Goal: Task Accomplishment & Management: Manage account settings

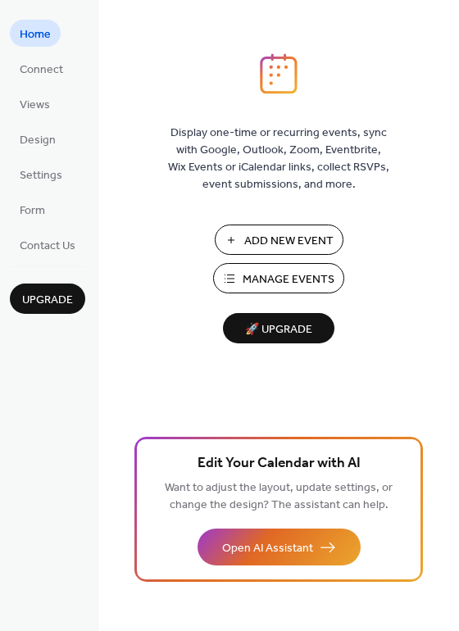
click at [289, 287] on span "Manage Events" at bounding box center [289, 279] width 92 height 17
click at [275, 284] on span "Manage Events" at bounding box center [289, 279] width 92 height 17
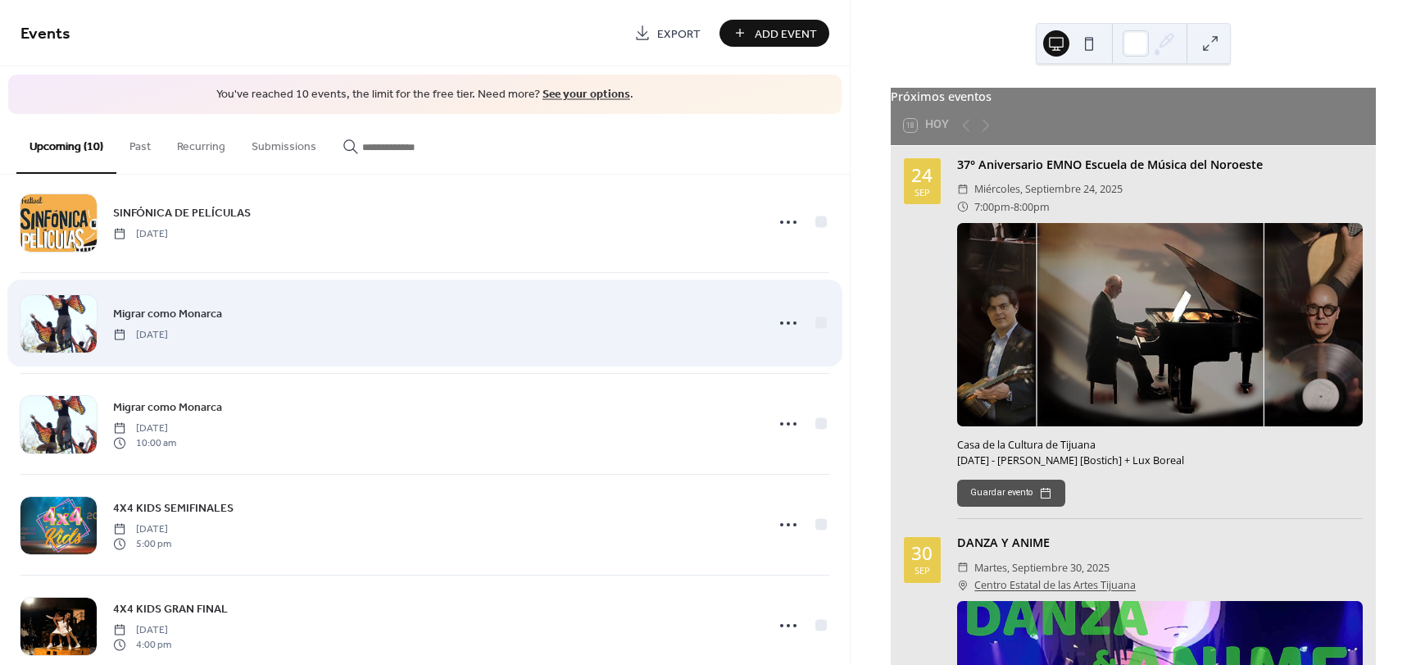
scroll to position [566, 0]
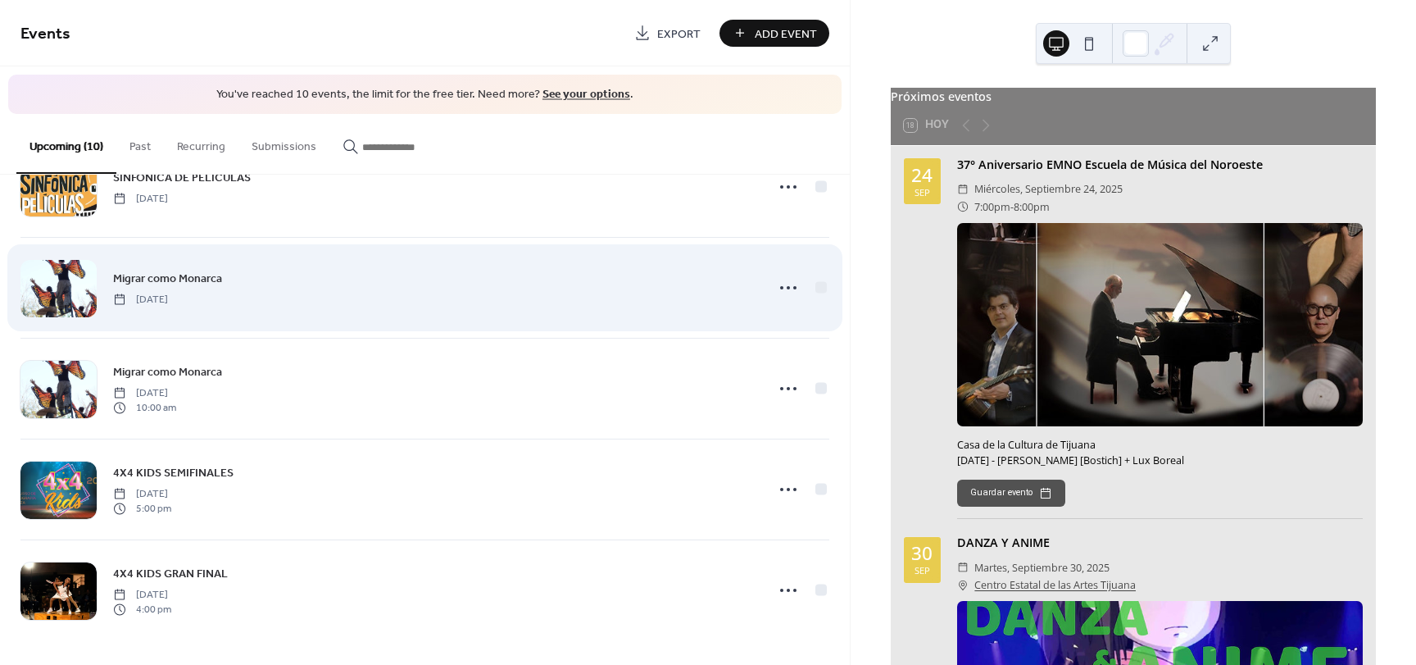
click at [63, 290] on div at bounding box center [58, 288] width 76 height 57
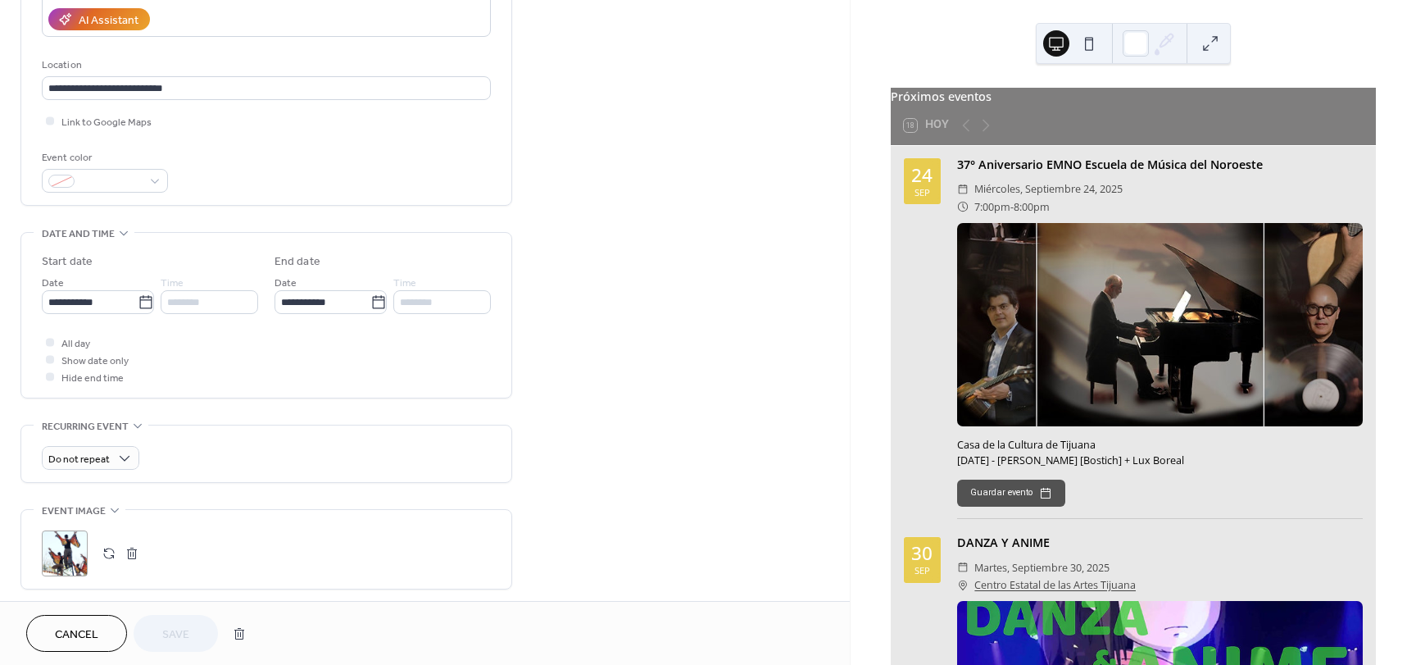
scroll to position [328, 0]
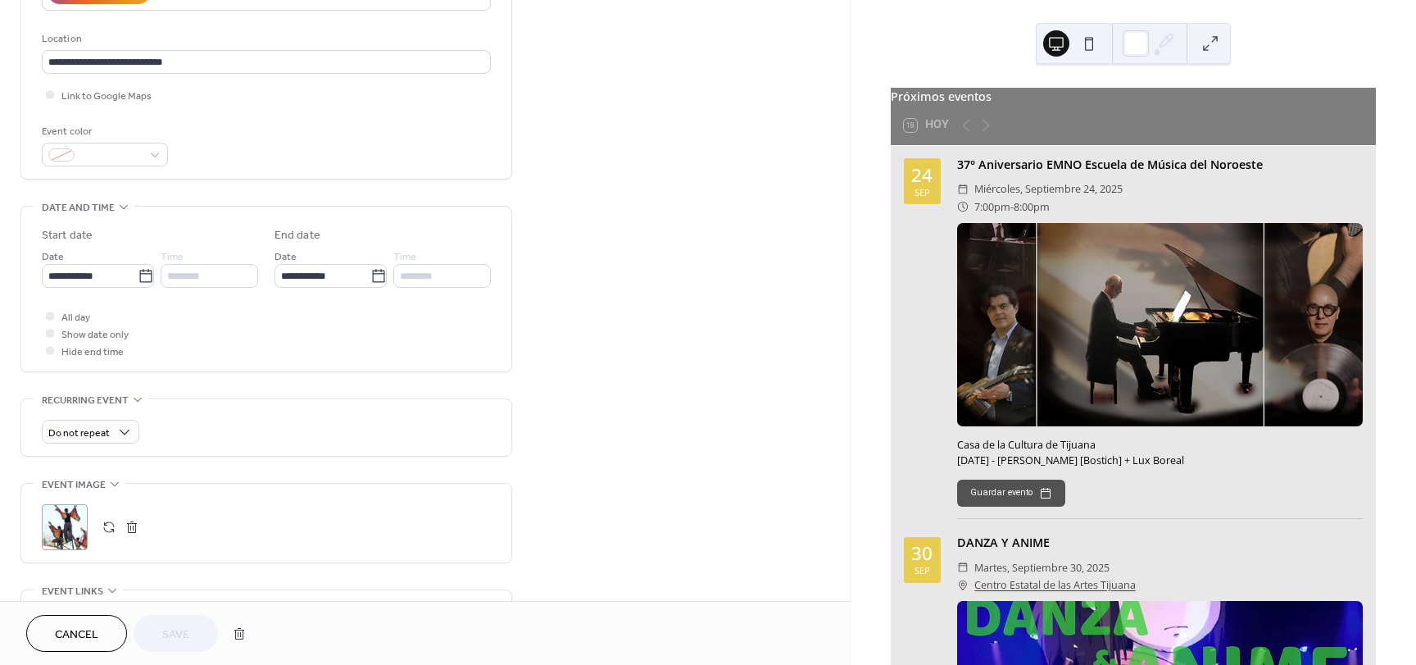
click at [111, 528] on button "button" at bounding box center [109, 527] width 23 height 23
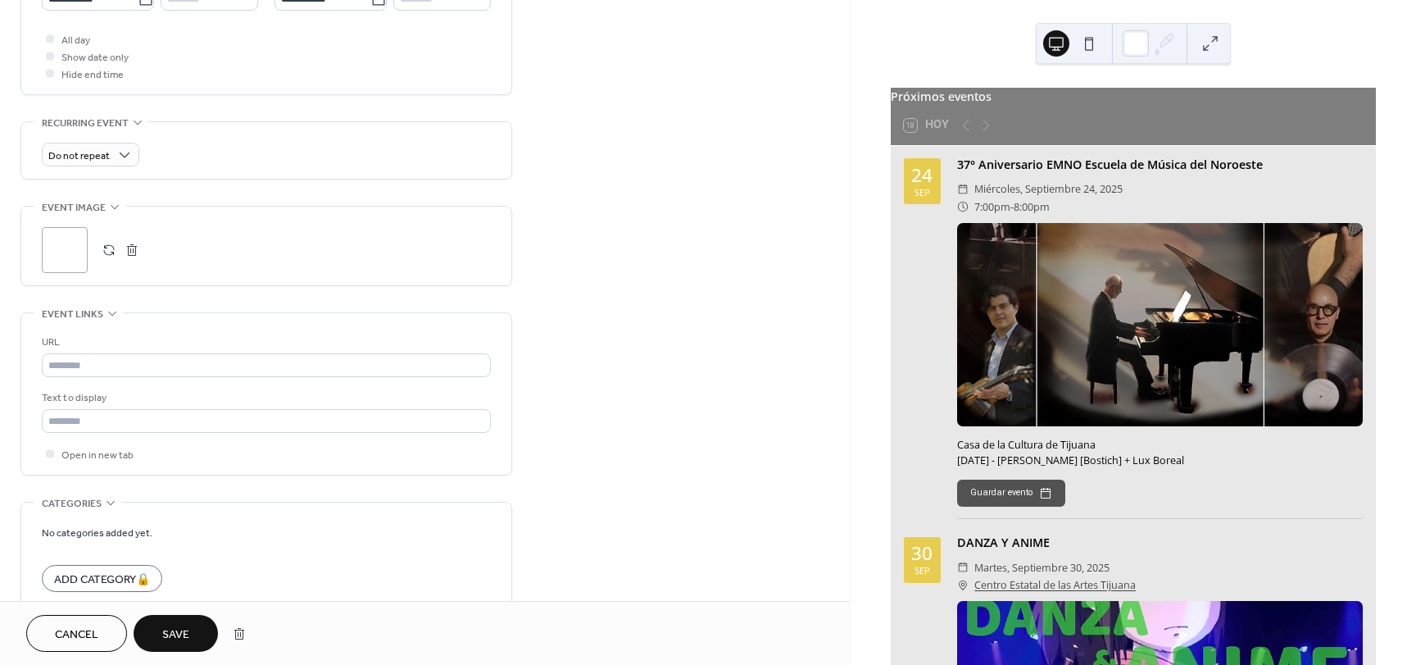
scroll to position [656, 0]
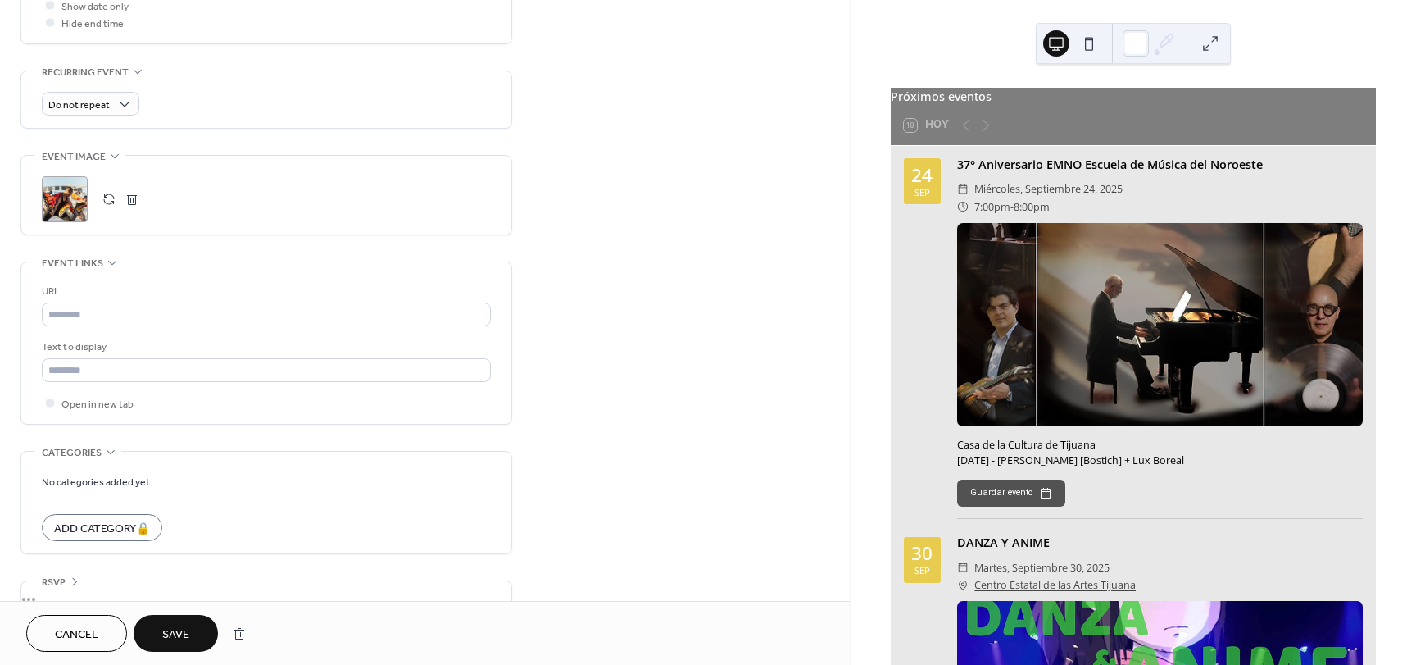
click at [177, 626] on span "Save" at bounding box center [175, 634] width 27 height 17
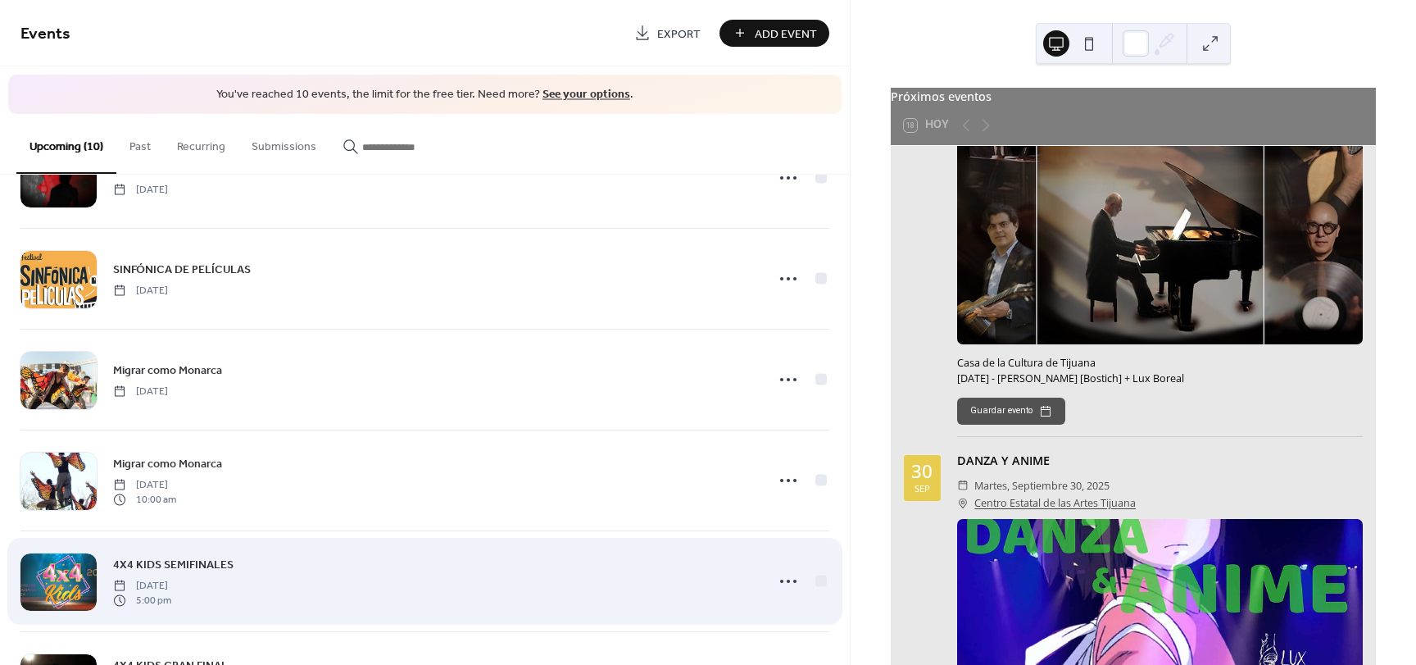
scroll to position [492, 0]
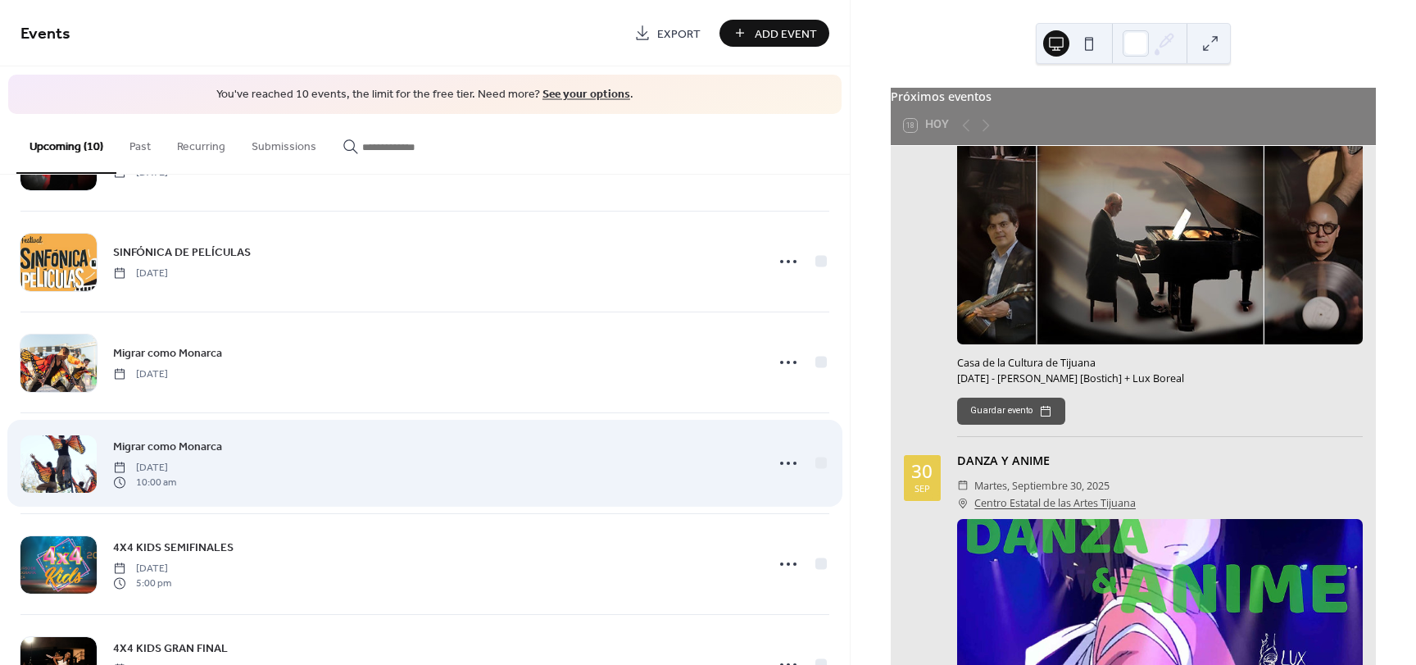
click at [69, 457] on div at bounding box center [58, 463] width 76 height 57
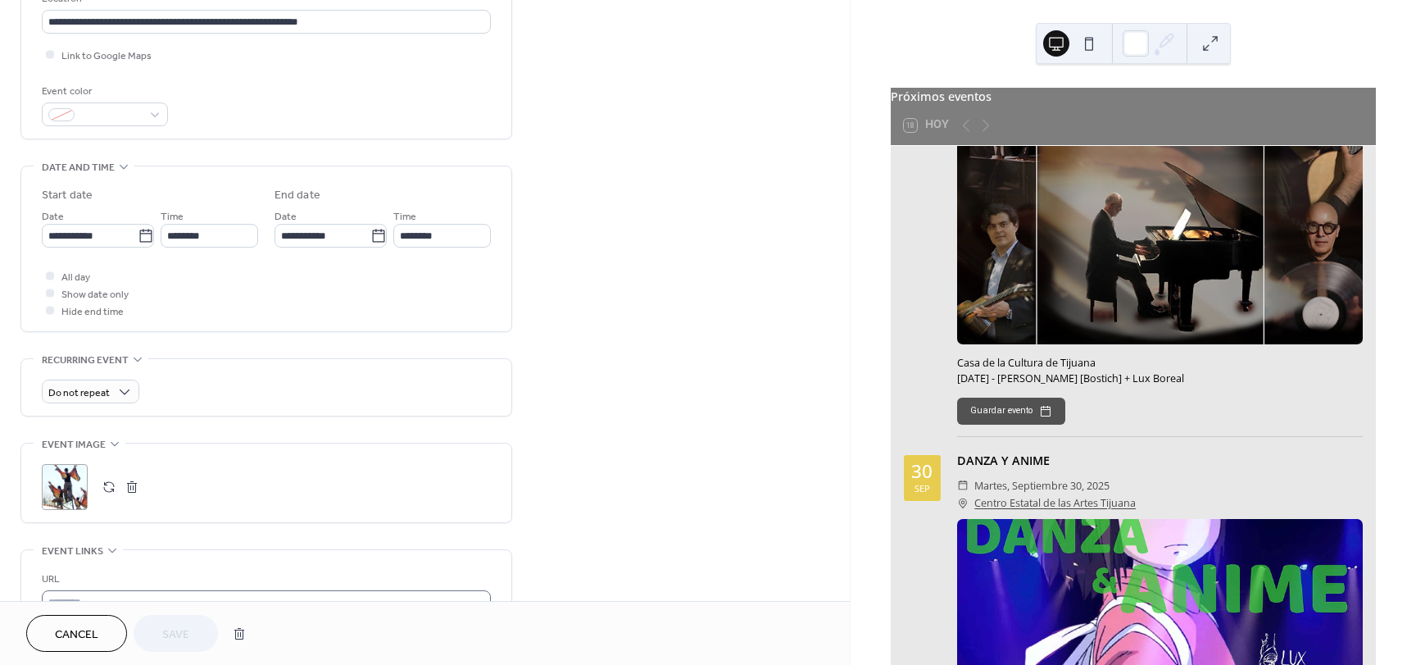
scroll to position [410, 0]
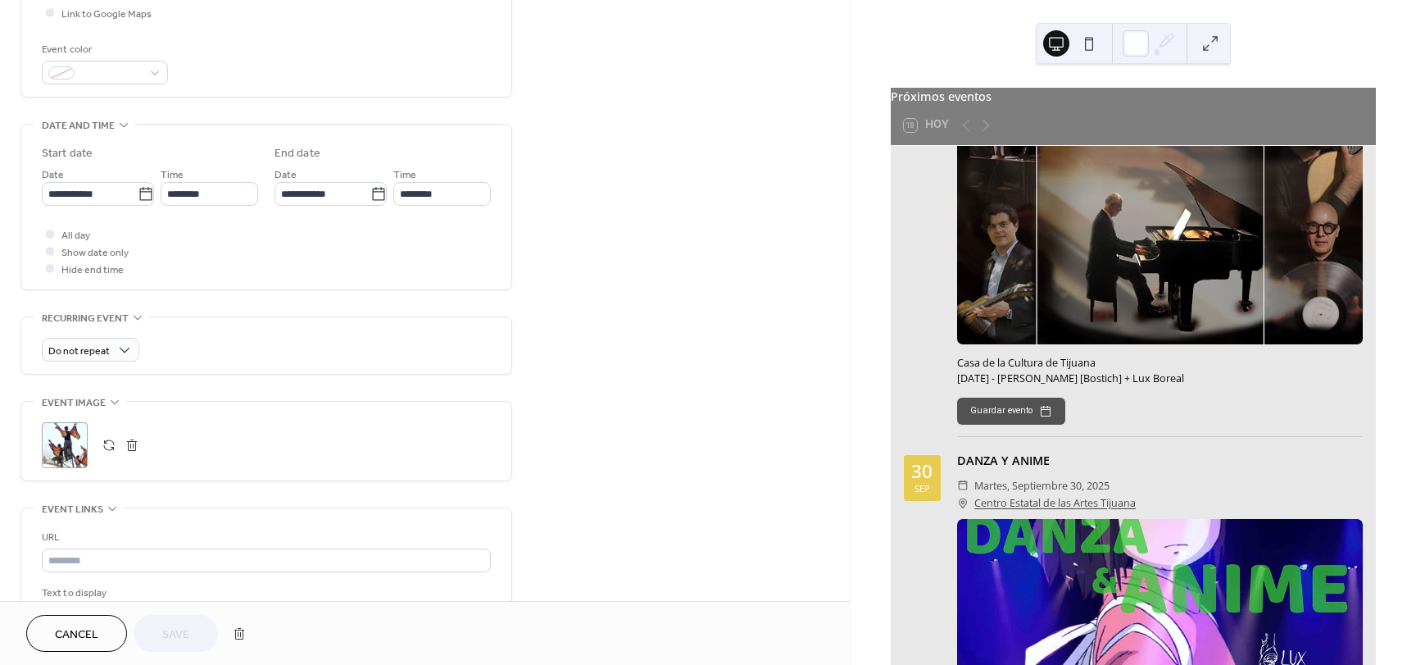
click at [109, 445] on button "button" at bounding box center [109, 445] width 23 height 23
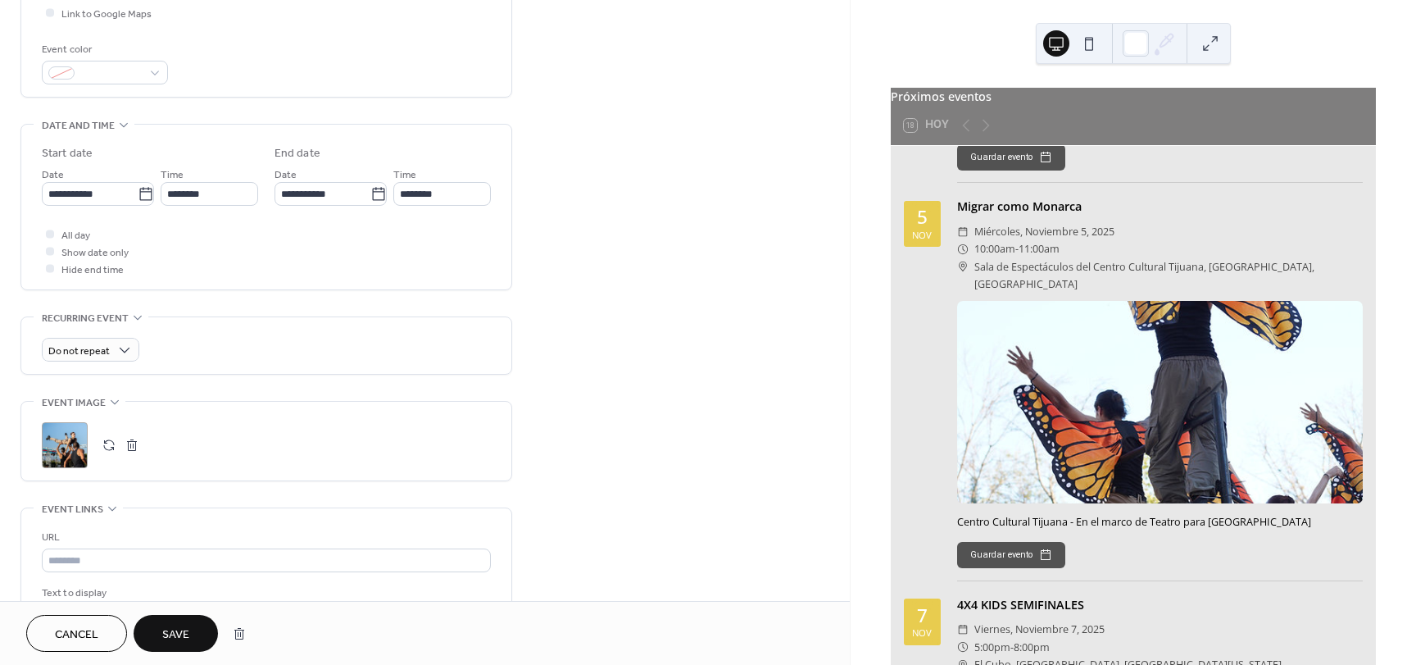
scroll to position [2541, 0]
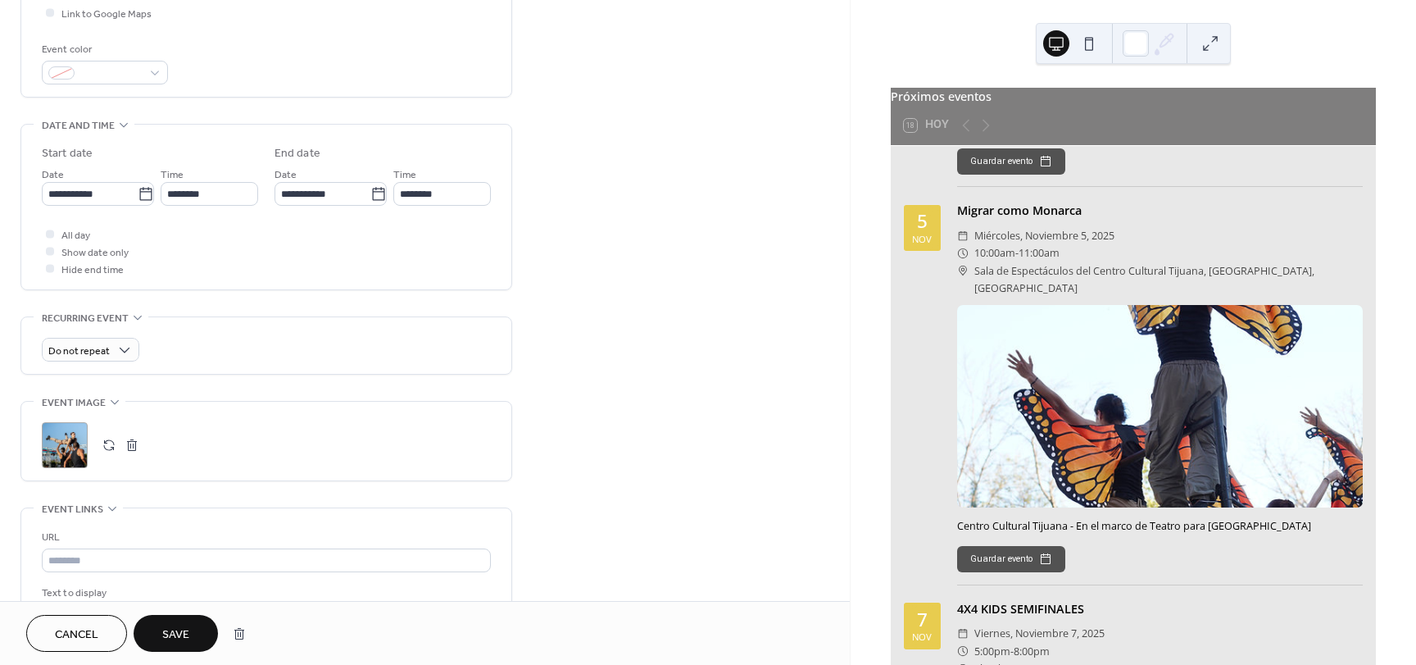
click at [177, 638] on span "Save" at bounding box center [175, 634] width 27 height 17
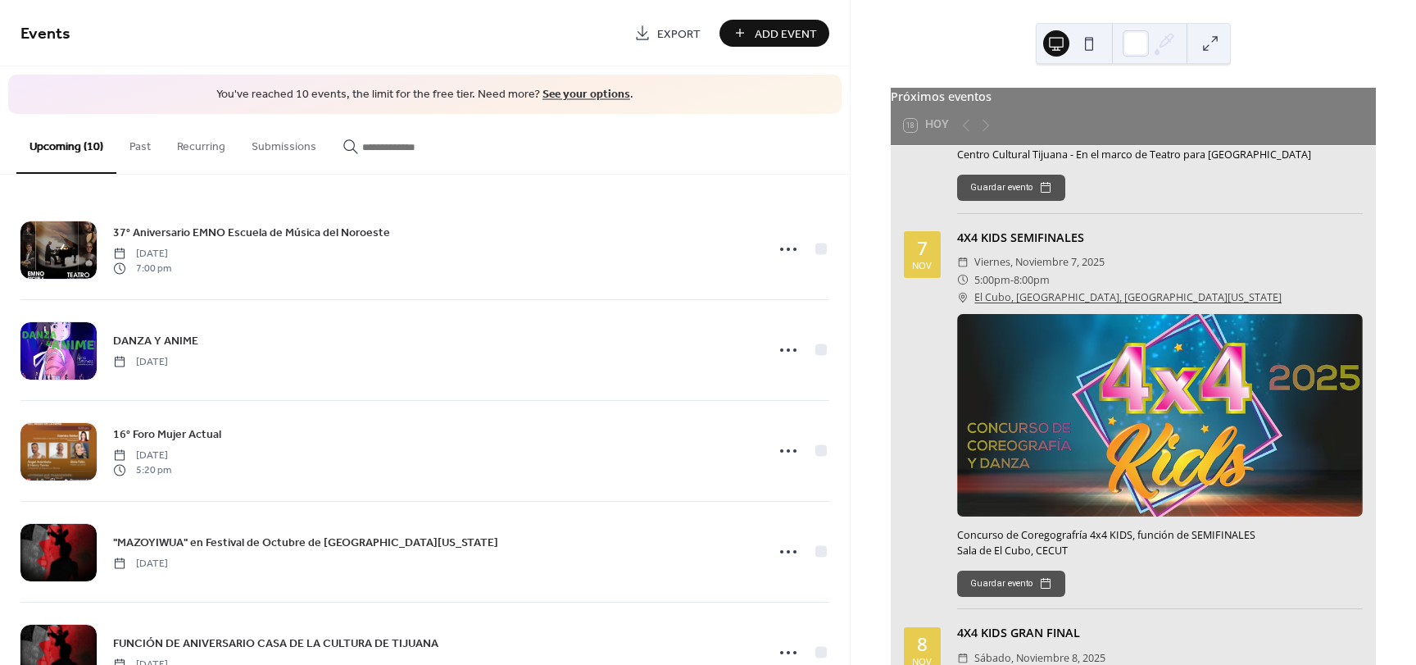
scroll to position [3033, 0]
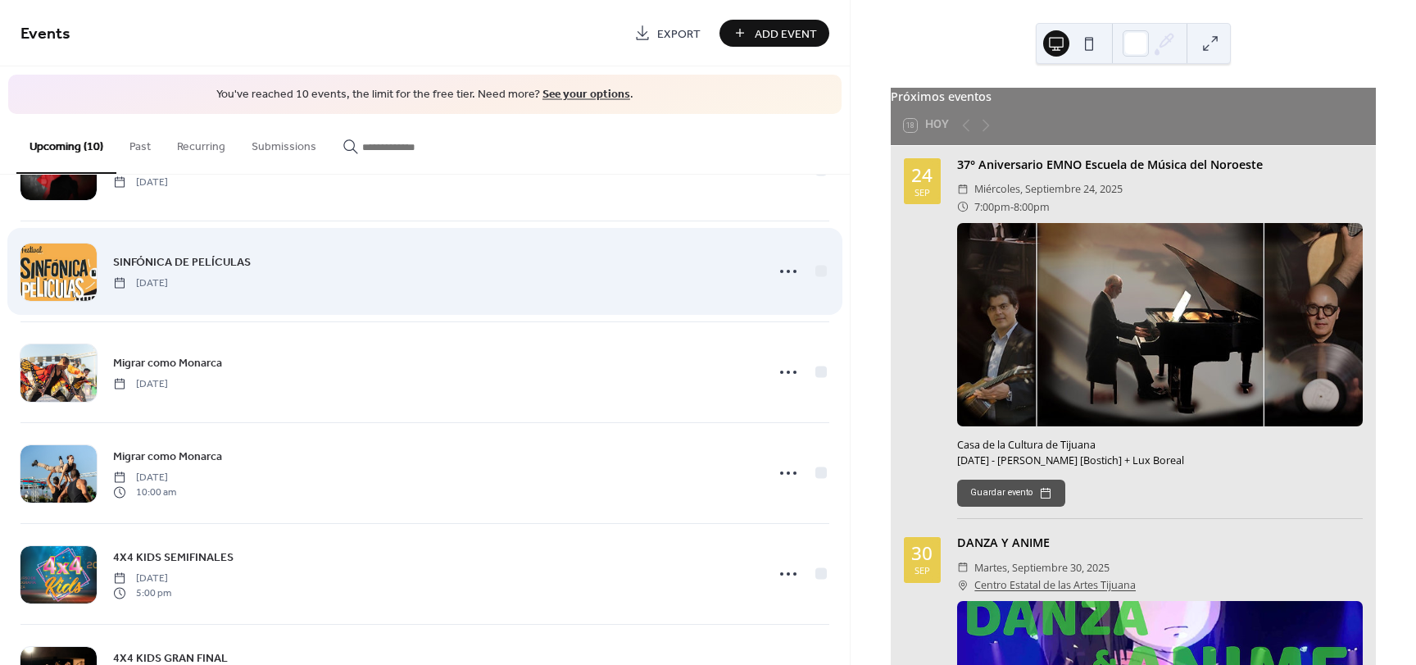
scroll to position [320, 0]
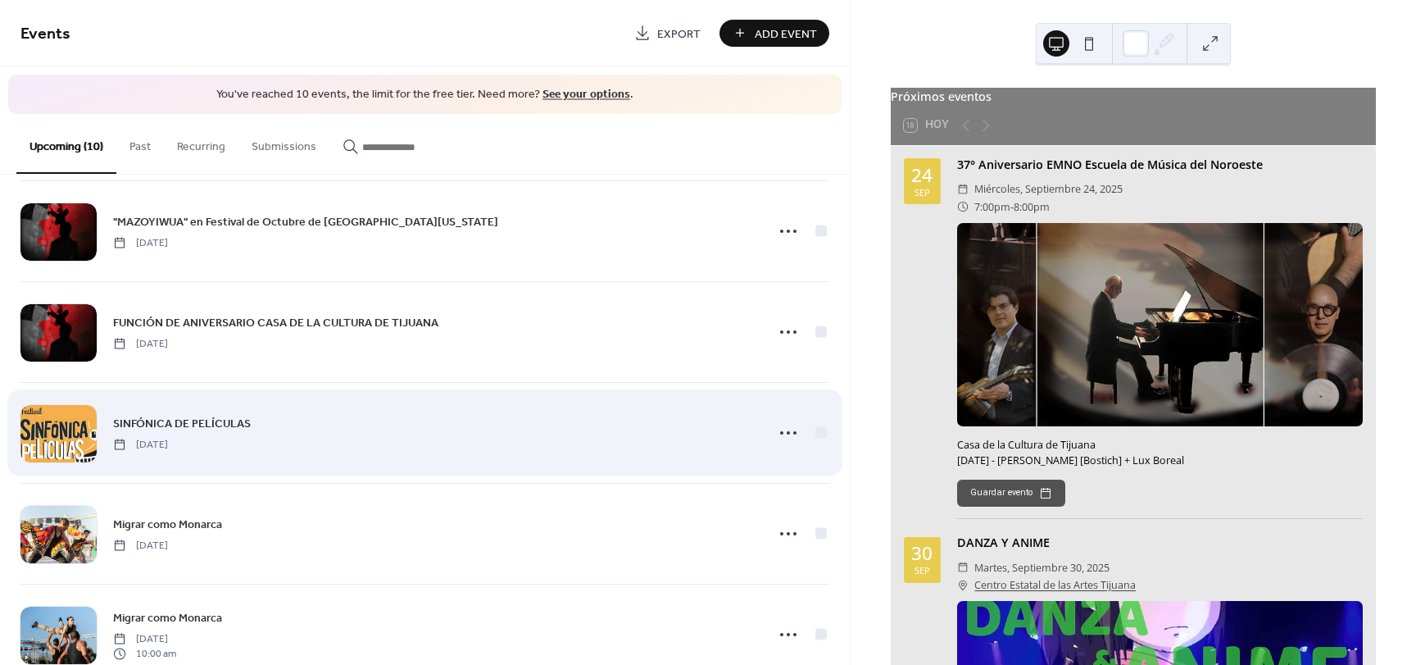
click at [335, 434] on div "SINFÓNICA DE PELÍCULAS Sunday, October 19, 2025" at bounding box center [434, 432] width 642 height 37
click at [75, 430] on div at bounding box center [58, 433] width 76 height 57
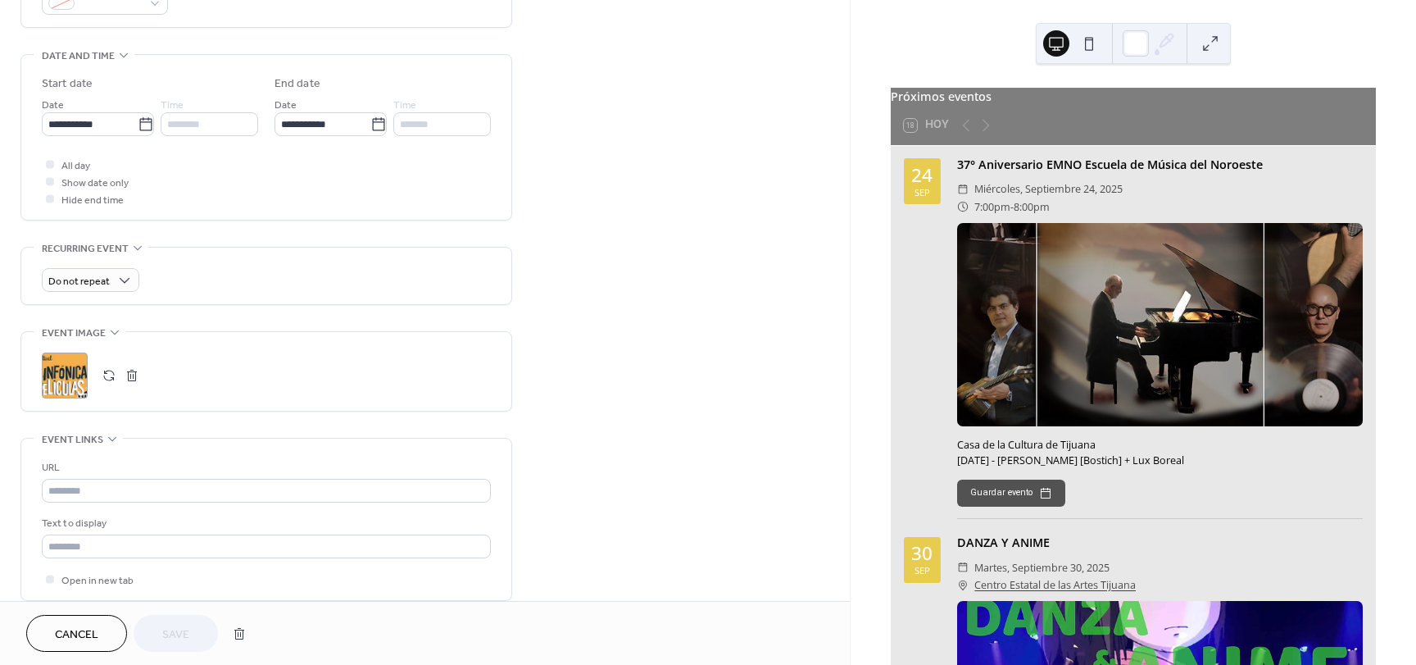
scroll to position [492, 0]
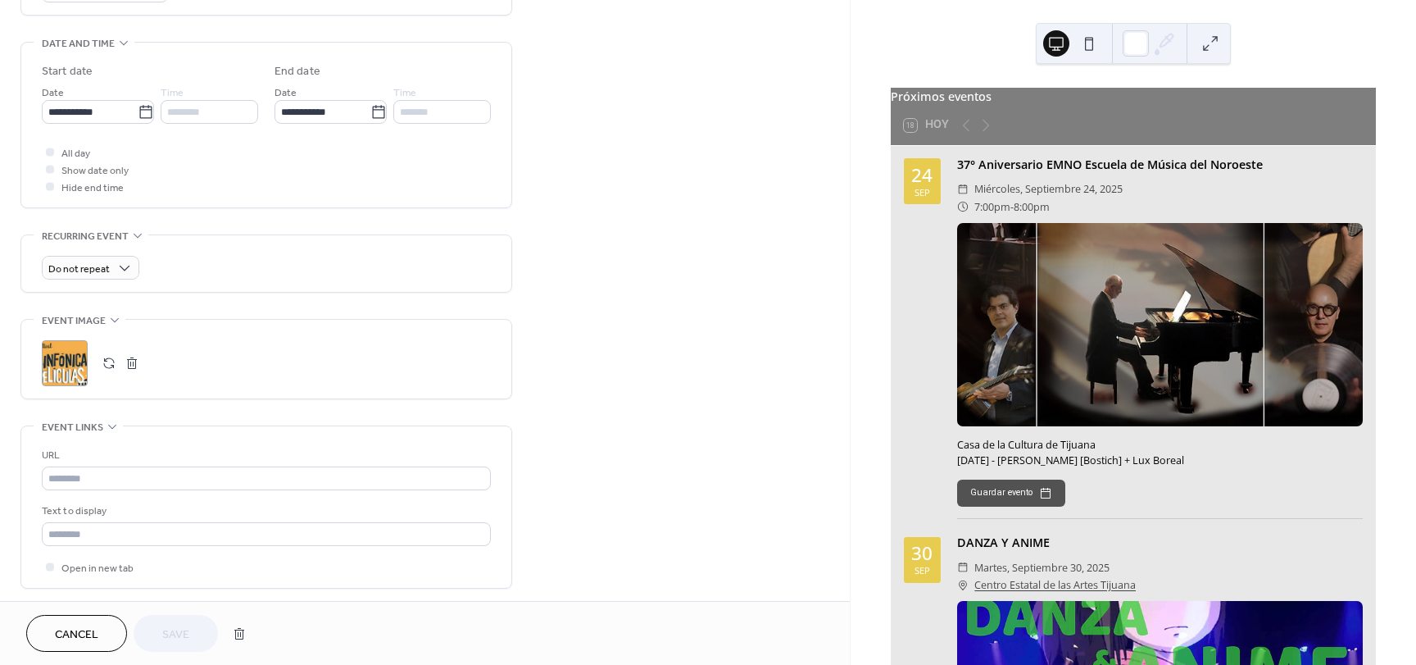
click at [111, 363] on button "button" at bounding box center [109, 363] width 23 height 23
click at [157, 630] on button "Save" at bounding box center [176, 633] width 84 height 37
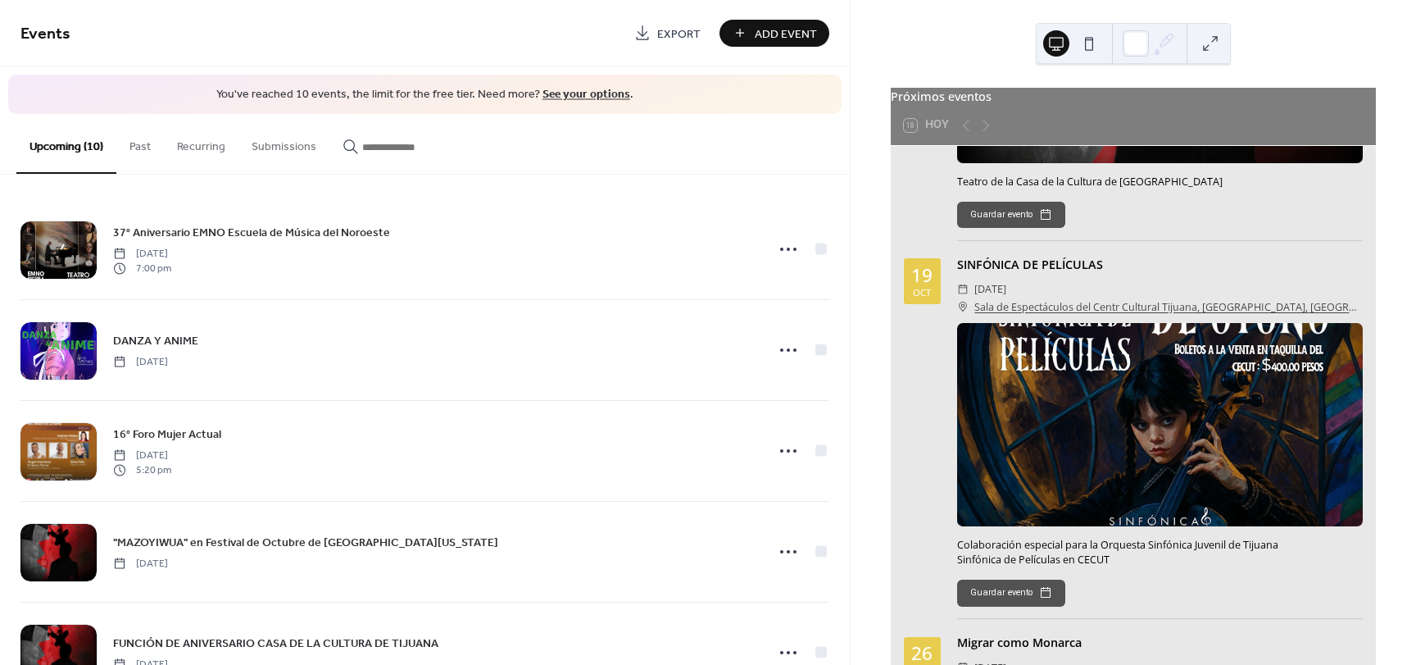
scroll to position [1721, 0]
